Goal: Answer question/provide support

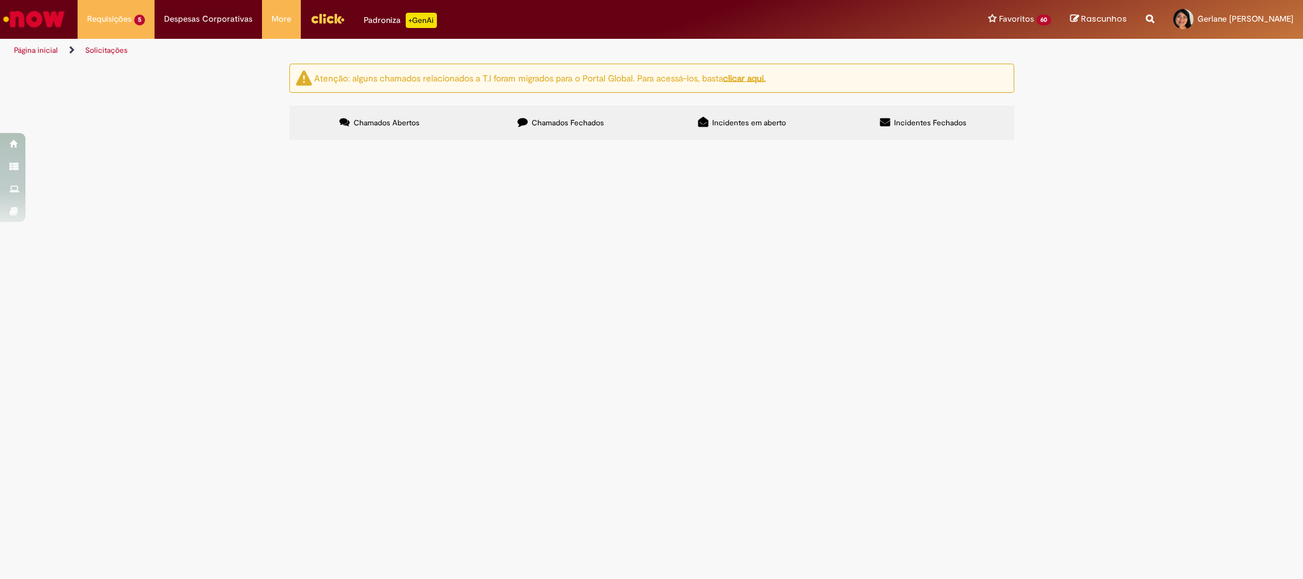
click at [0, 0] on span "Por favor consegue adicionar o [EMAIL_ADDRESS][DOMAIN_NAME] como aprovador do B…" at bounding box center [0, 0] width 0 height 0
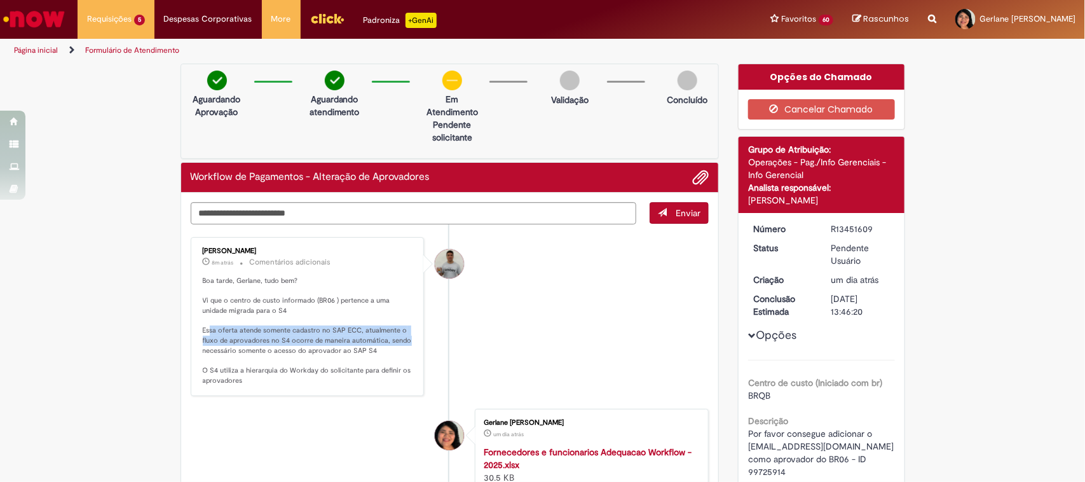
drag, startPoint x: 202, startPoint y: 329, endPoint x: 399, endPoint y: 339, distance: 197.3
click at [399, 339] on p "Boa tarde, Gerlane, tudo bem? Vi que o centro de custo informado (BR06 ) perten…" at bounding box center [309, 331] width 212 height 110
click at [247, 350] on p "Boa tarde, Gerlane, tudo bem? Vi que o centro de custo informado (BR06 ) perten…" at bounding box center [309, 331] width 212 height 110
drag, startPoint x: 299, startPoint y: 340, endPoint x: 369, endPoint y: 344, distance: 70.0
click at [369, 344] on p "Boa tarde, Gerlane, tudo bem? Vi que o centro de custo informado (BR06 ) perten…" at bounding box center [309, 331] width 212 height 110
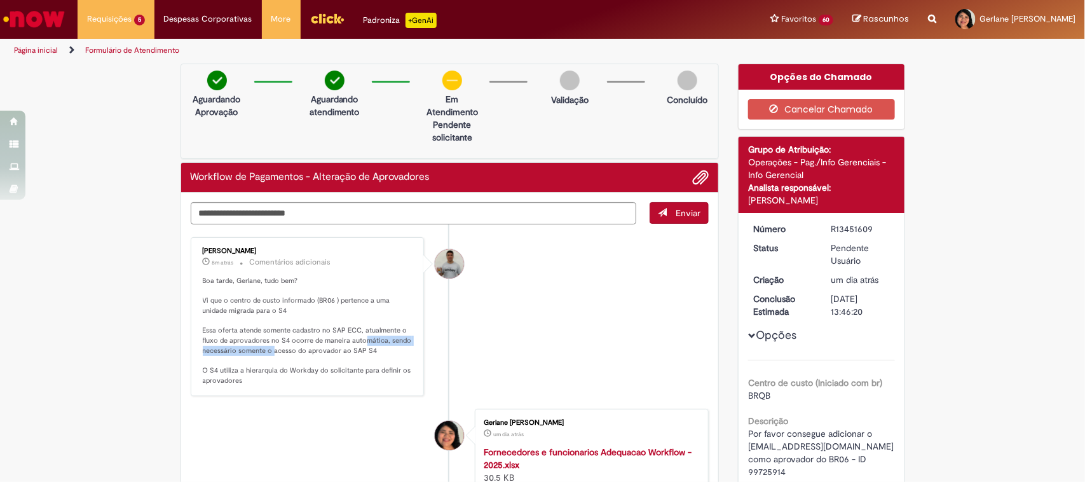
drag, startPoint x: 267, startPoint y: 350, endPoint x: 373, endPoint y: 343, distance: 106.4
click at [364, 342] on p "Boa tarde, Gerlane, tudo bem? Vi que o centro de custo informado (BR06 ) perten…" at bounding box center [309, 331] width 212 height 110
click at [287, 345] on p "Boa tarde, Gerlane, tudo bem? Vi que o centro de custo informado (BR06 ) perten…" at bounding box center [309, 331] width 212 height 110
drag, startPoint x: 271, startPoint y: 350, endPoint x: 386, endPoint y: 348, distance: 114.5
click at [386, 348] on p "Boa tarde, Gerlane, tudo bem? Vi que o centro de custo informado (BR06 ) perten…" at bounding box center [309, 331] width 212 height 110
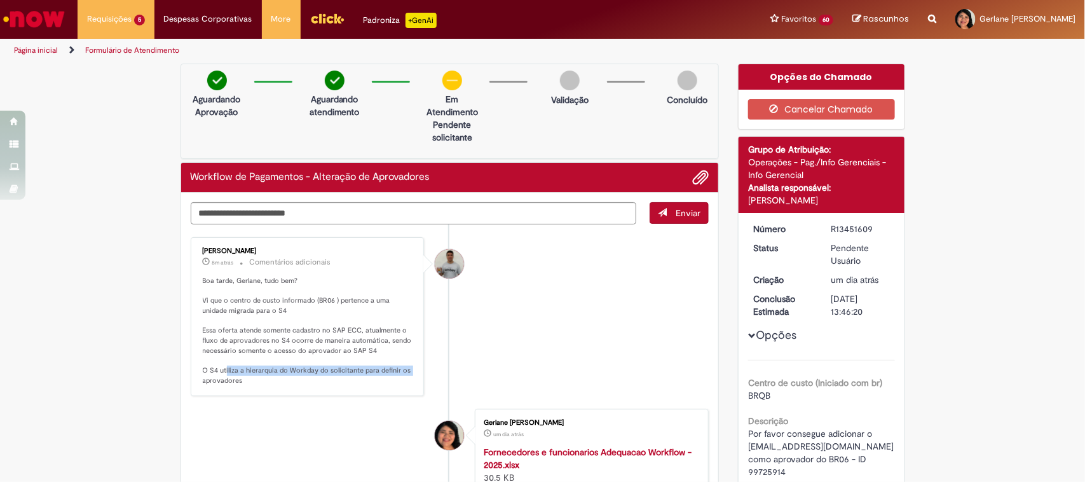
drag, startPoint x: 221, startPoint y: 373, endPoint x: 408, endPoint y: 366, distance: 187.7
click at [408, 366] on div "[PERSON_NAME] 8m atrás 8 minutos atrás Comentários adicionais Boa tarde, Gerlan…" at bounding box center [308, 316] width 226 height 151
click at [266, 380] on p "Boa tarde, Gerlane, tudo bem? Vi que o centro de custo informado (BR06 ) perten…" at bounding box center [309, 331] width 212 height 110
click at [251, 212] on textarea "Digite sua mensagem aqui..." at bounding box center [414, 213] width 446 height 22
type textarea "**********"
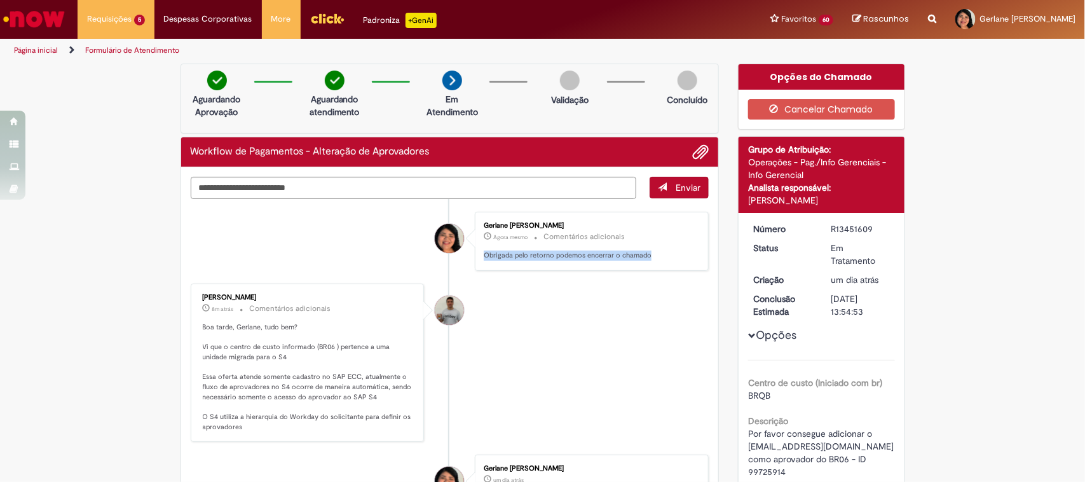
drag, startPoint x: 650, startPoint y: 256, endPoint x: 478, endPoint y: 265, distance: 171.9
click at [479, 265] on div "Gerlane [PERSON_NAME] Agora mesmo Agora mesmo Comentários adicionais Obrigada p…" at bounding box center [592, 241] width 226 height 51
copy p "Obrigada pelo retorno podemos encerrar o chamado"
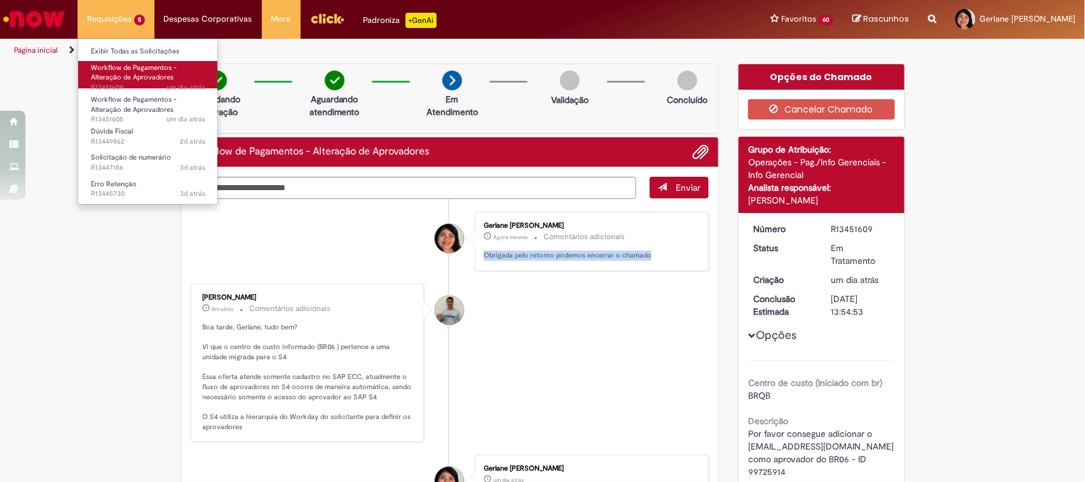
click at [147, 67] on span "Workflow de Pagamentos - Alteração de Aprovadores" at bounding box center [134, 73] width 86 height 20
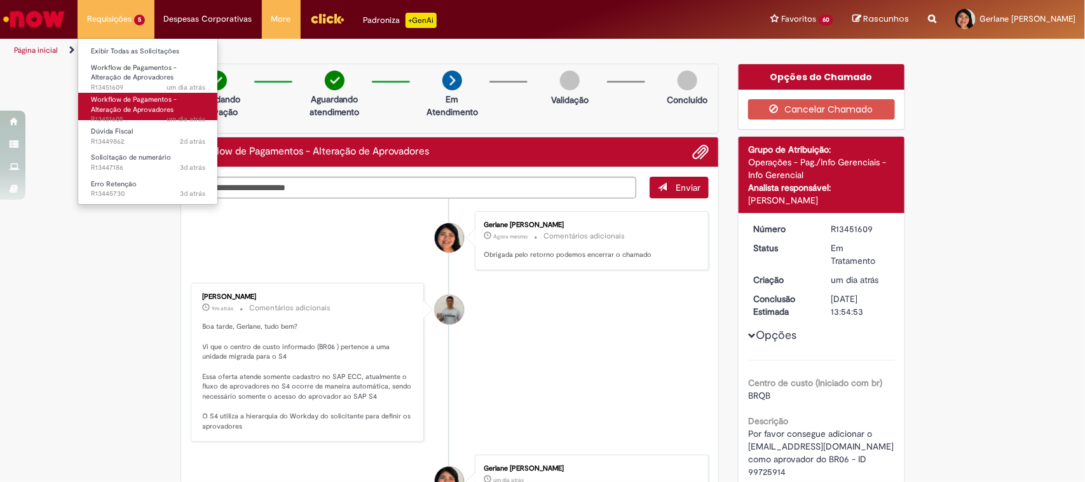
click at [127, 106] on span "Workflow de Pagamentos - Alteração de Aprovadores" at bounding box center [134, 105] width 86 height 20
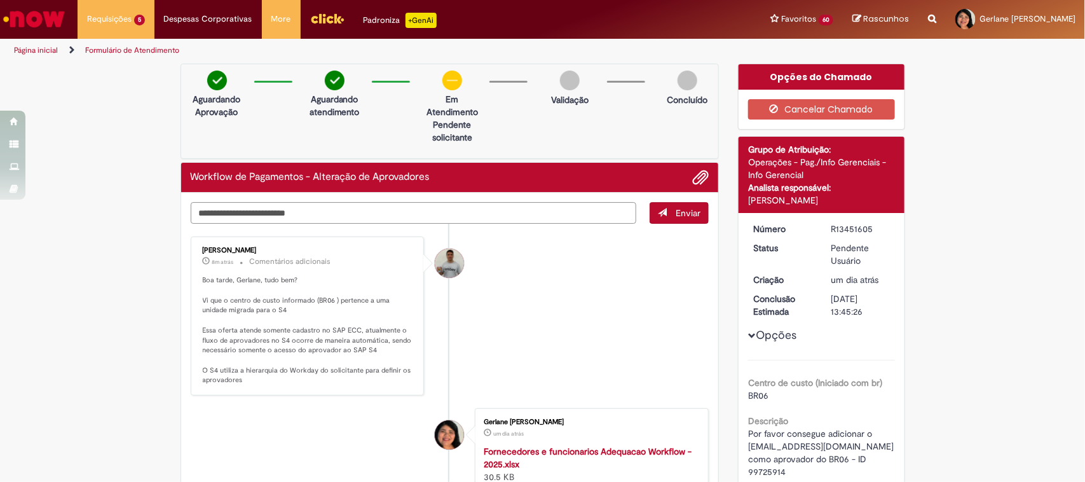
click at [228, 207] on textarea "Digite sua mensagem aqui..." at bounding box center [414, 213] width 446 height 22
paste textarea "**********"
type textarea "**********"
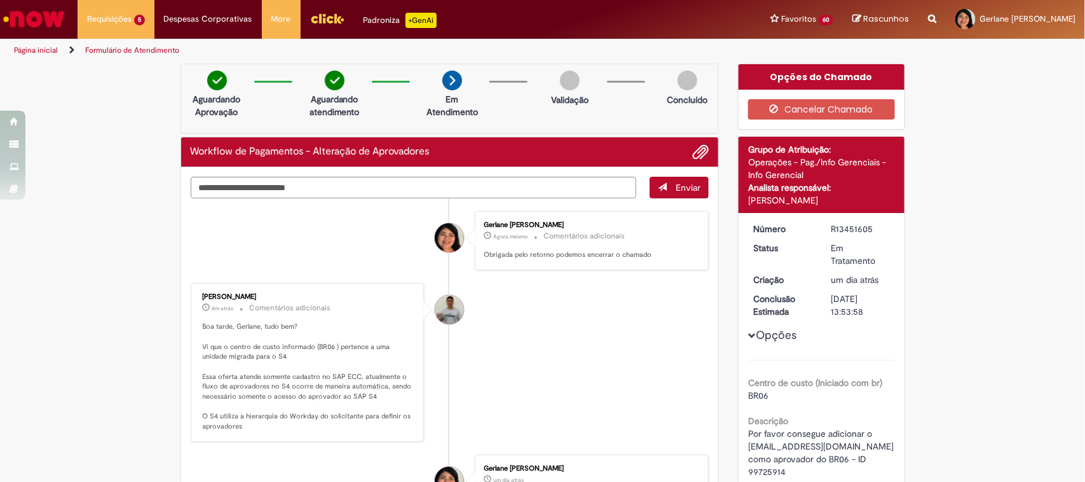
click at [45, 55] on li "Página inicial" at bounding box center [45, 51] width 70 height 24
click at [25, 46] on link "Página inicial" at bounding box center [36, 50] width 44 height 10
